Goal: Browse casually: Explore the website without a specific task or goal

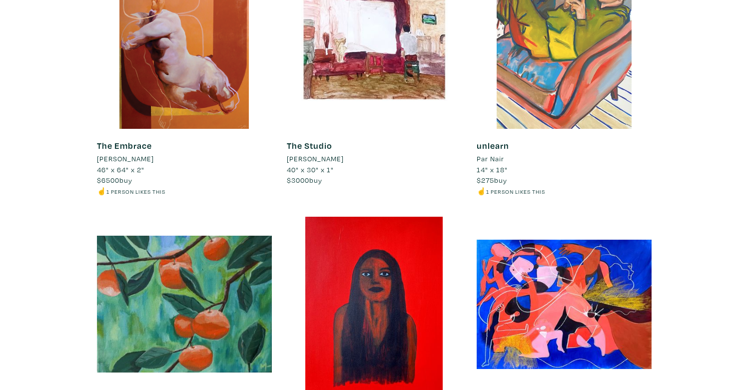
click at [592, 88] on div at bounding box center [564, 41] width 175 height 175
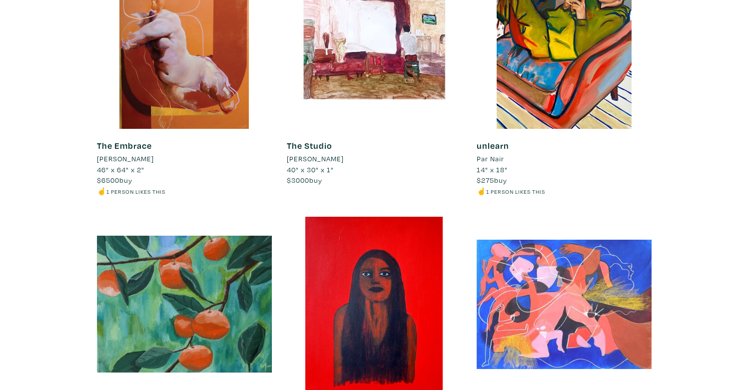
click at [538, 291] on div at bounding box center [564, 304] width 175 height 175
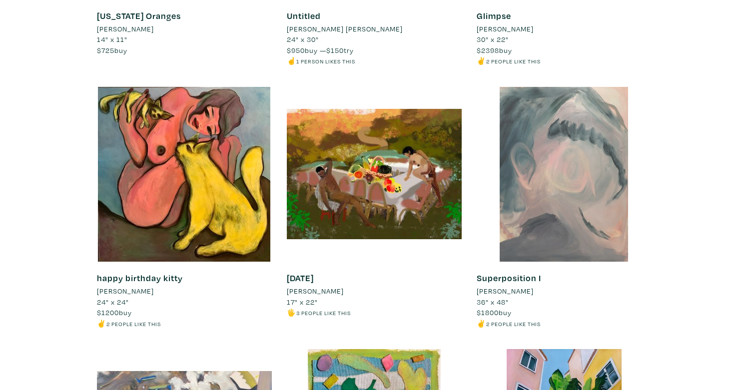
scroll to position [4586, 0]
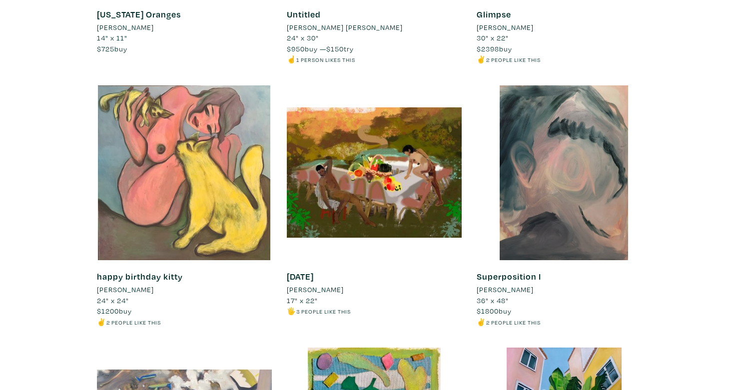
click at [174, 152] on div at bounding box center [184, 172] width 175 height 175
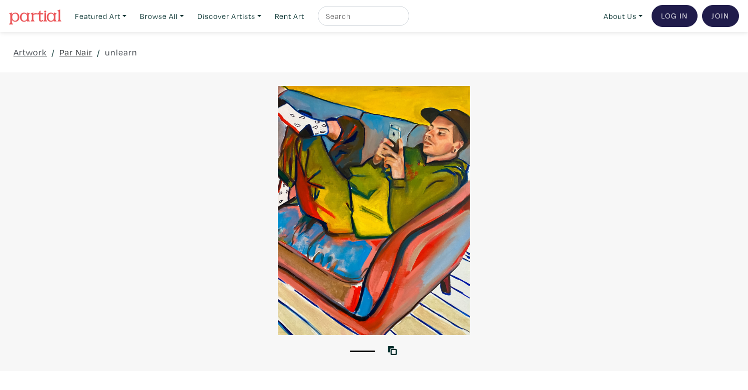
click at [78, 56] on link "Par Nair" at bounding box center [75, 51] width 33 height 13
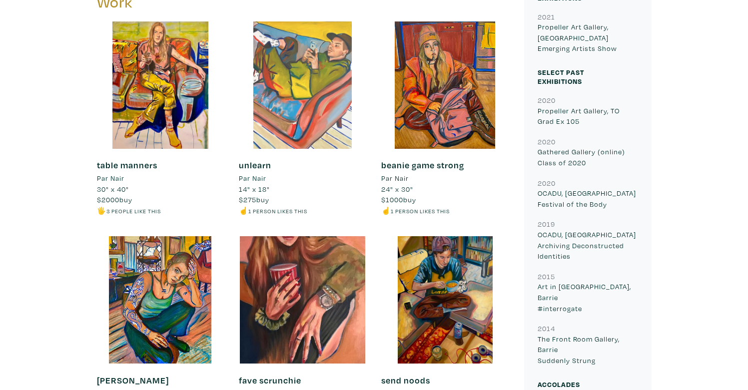
scroll to position [451, 0]
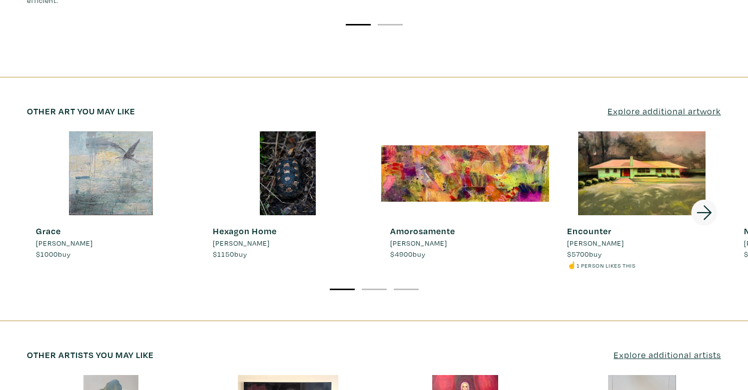
scroll to position [1403, 0]
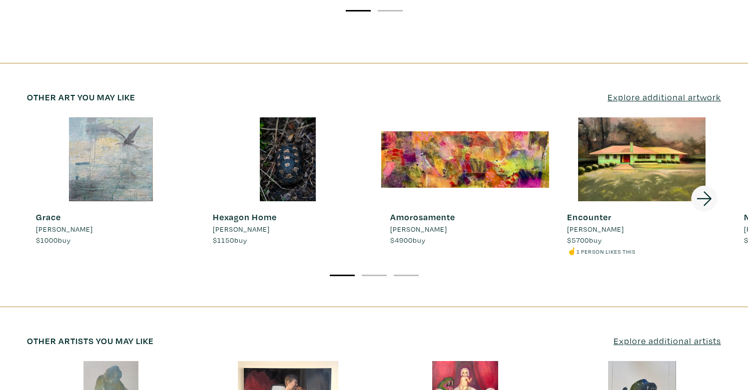
click at [704, 185] on icon at bounding box center [705, 198] width 34 height 27
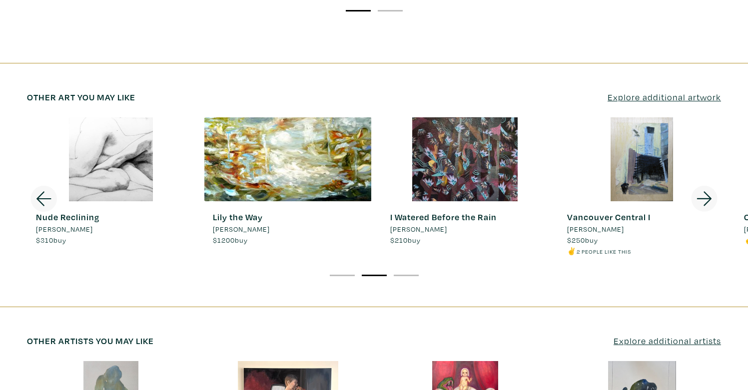
click at [703, 185] on icon at bounding box center [705, 198] width 34 height 27
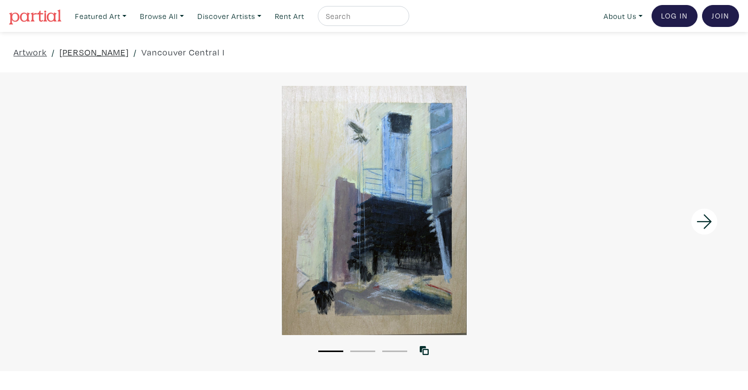
click at [102, 51] on link "[PERSON_NAME]" at bounding box center [93, 51] width 69 height 13
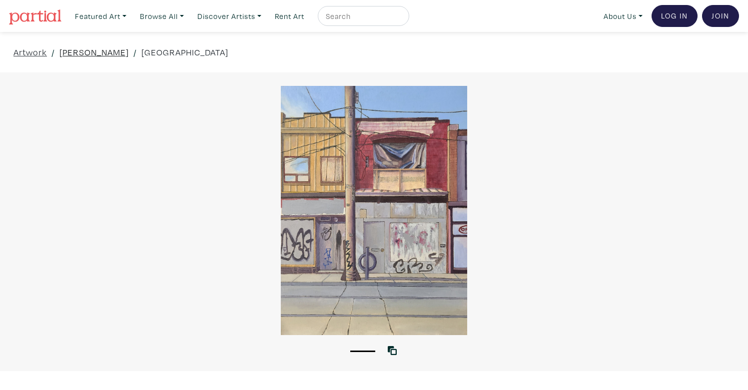
click at [69, 52] on link "[PERSON_NAME]" at bounding box center [93, 51] width 69 height 13
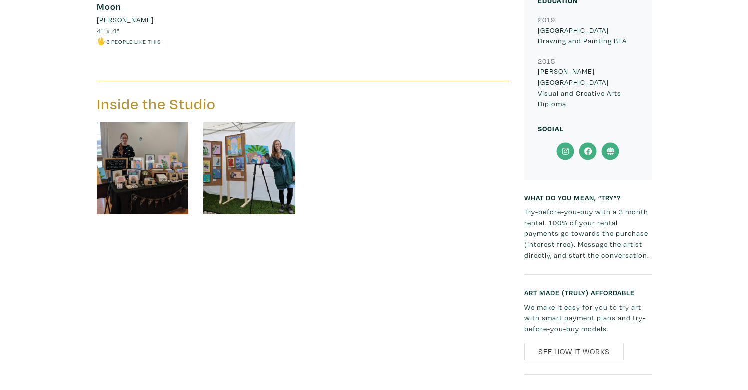
scroll to position [1397, 0]
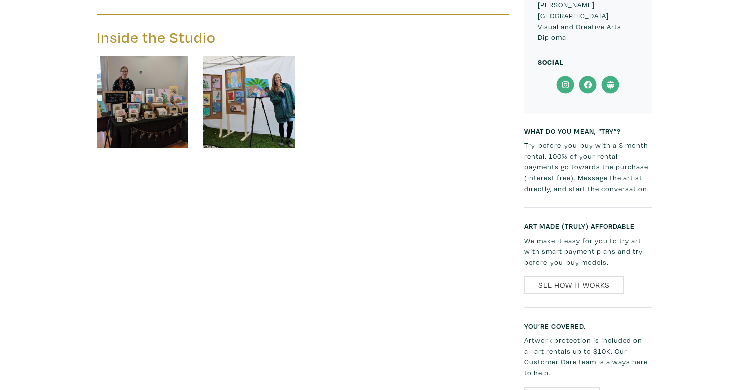
click at [282, 88] on img at bounding box center [249, 102] width 92 height 92
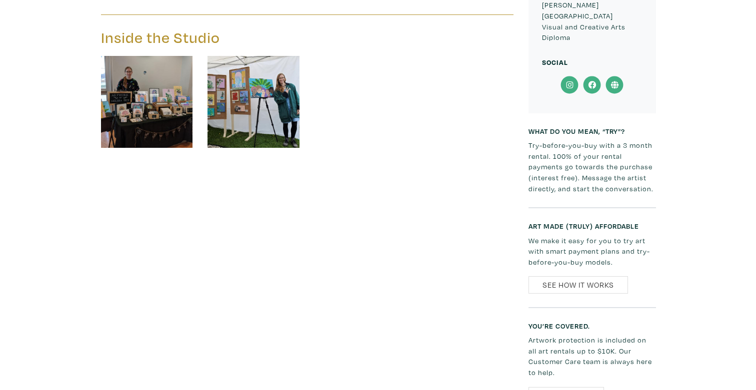
scroll to position [1399, 0]
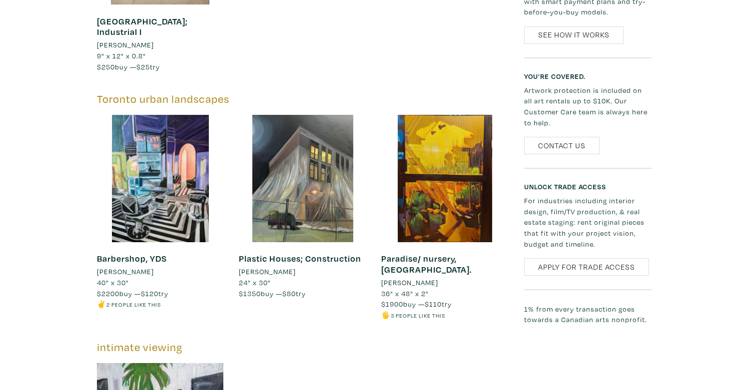
scroll to position [1063, 0]
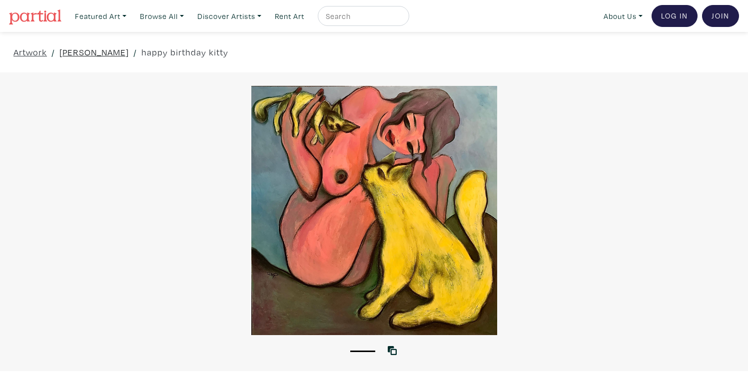
click at [88, 48] on link "[PERSON_NAME]" at bounding box center [93, 51] width 69 height 13
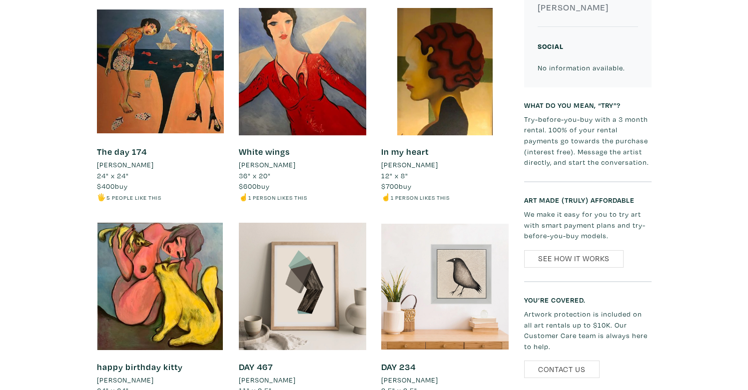
scroll to position [401, 0]
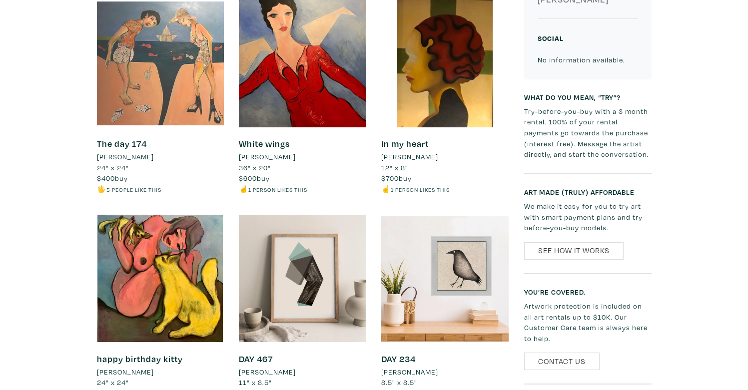
click at [168, 89] on div at bounding box center [160, 63] width 127 height 127
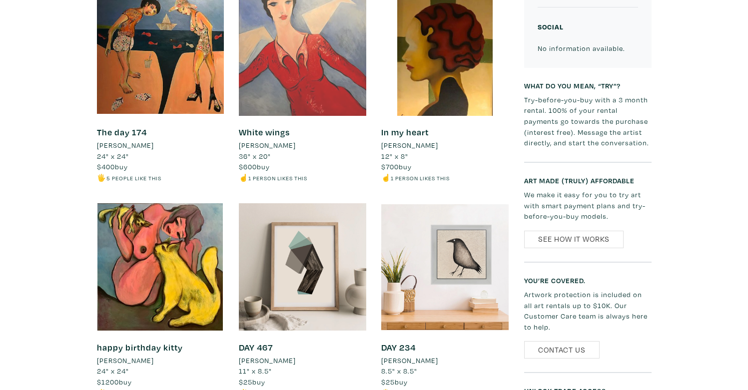
scroll to position [456, 0]
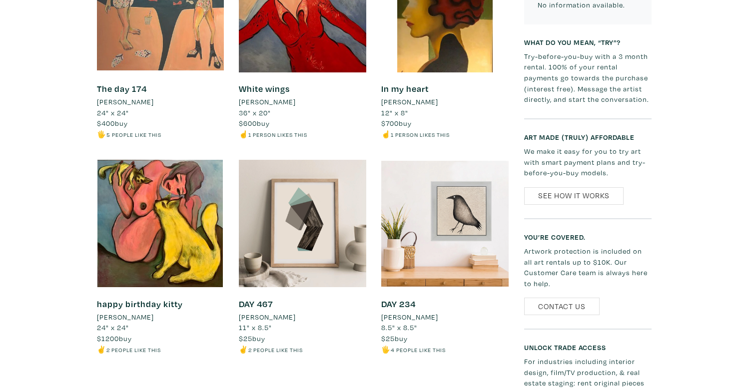
click at [185, 63] on div at bounding box center [160, 8] width 127 height 127
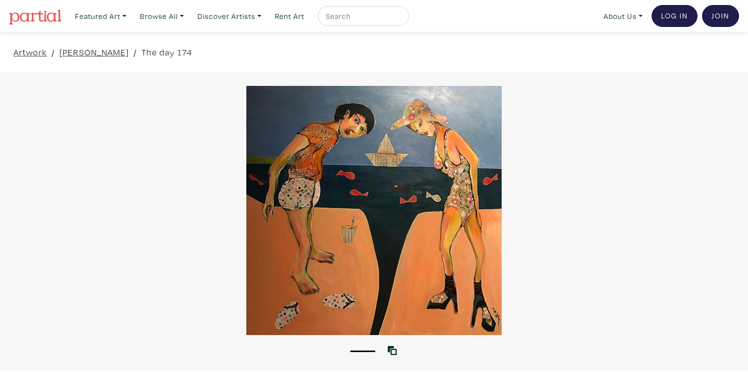
click at [392, 198] on div at bounding box center [374, 210] width 748 height 249
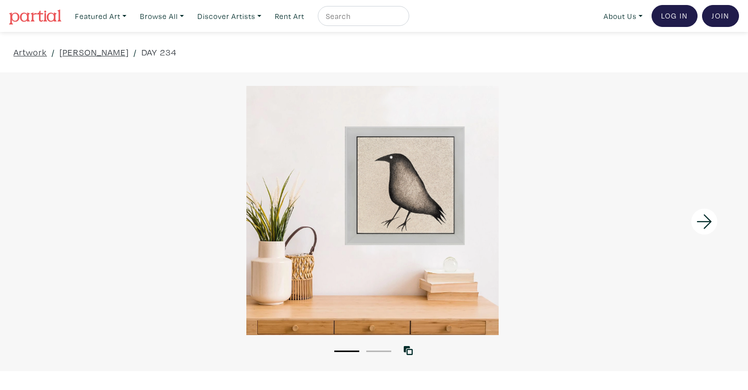
click at [389, 212] on div at bounding box center [373, 210] width 748 height 249
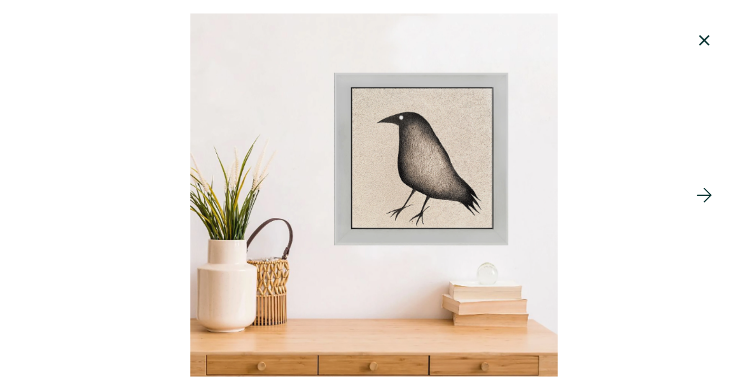
scroll to position [4, 0]
click at [703, 43] on icon at bounding box center [705, 40] width 34 height 27
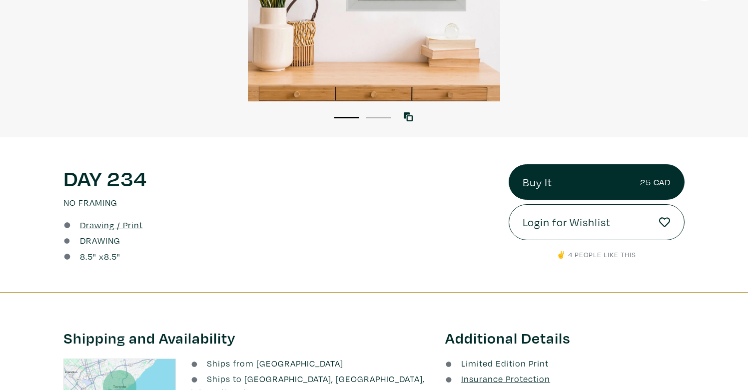
scroll to position [315, 0]
